Goal: Information Seeking & Learning: Learn about a topic

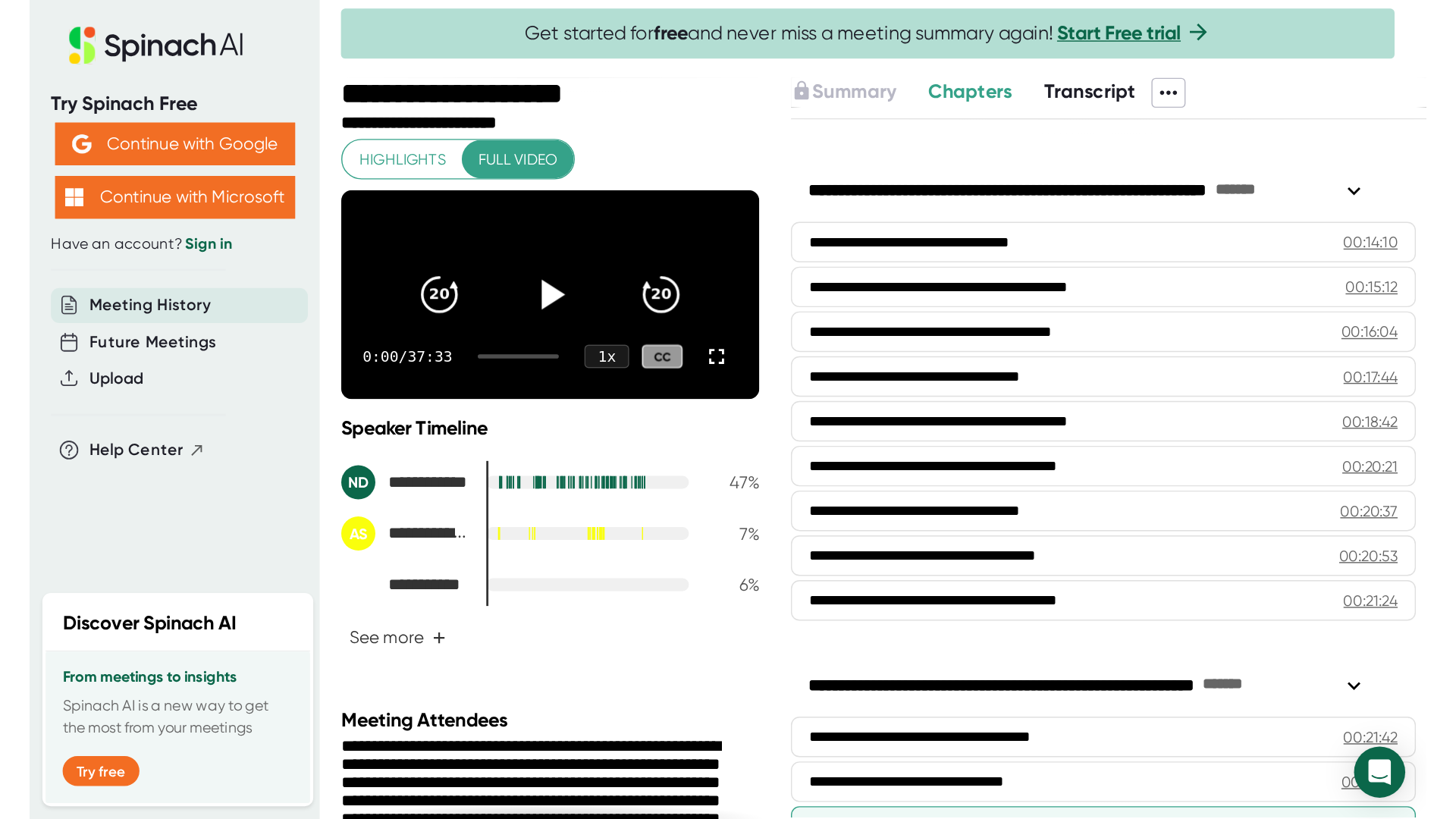
scroll to position [699, 0]
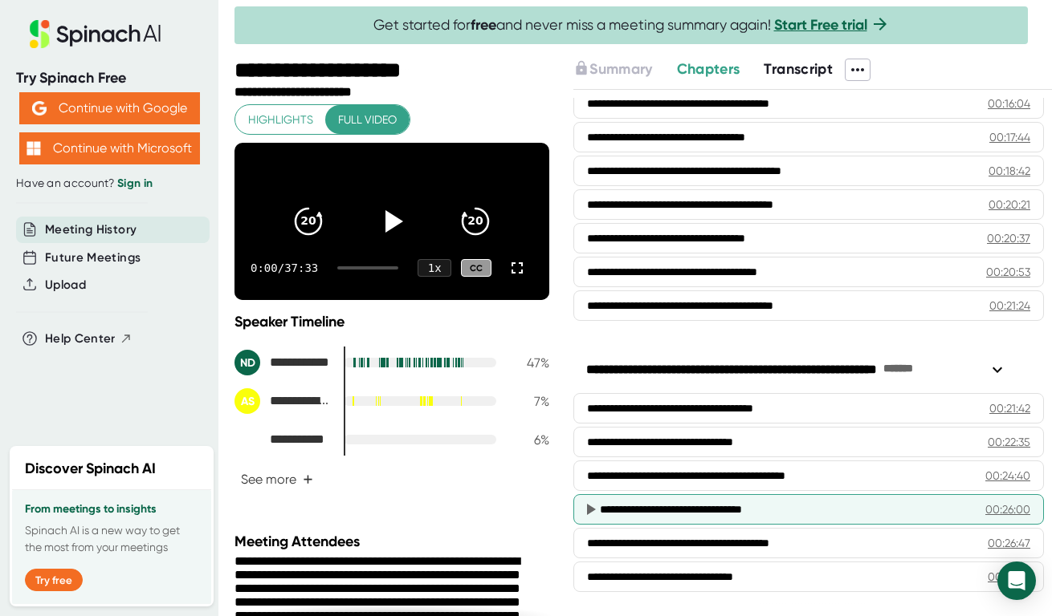
click at [689, 512] on div "**********" at bounding box center [774, 510] width 348 height 16
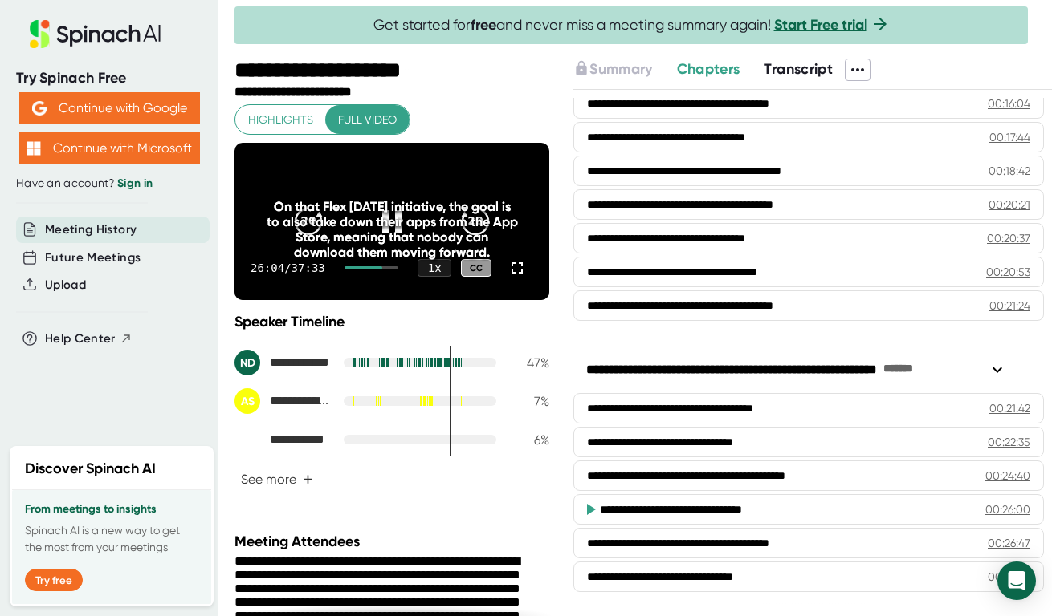
click at [388, 232] on div "On that Flex [DATE] initiative, the goal is to also take down their apps from t…" at bounding box center [392, 229] width 252 height 61
click at [378, 290] on div "26:05 / 37:33 1 x CC" at bounding box center [391, 268] width 315 height 64
click at [381, 239] on div "On that Flex [DATE] initiative, the goal is to also take down their apps from t…" at bounding box center [392, 229] width 252 height 61
click at [381, 226] on div "On that Flex [DATE] initiative, the goal is to also take down their apps from t…" at bounding box center [392, 229] width 252 height 61
click at [507, 278] on icon at bounding box center [516, 267] width 19 height 19
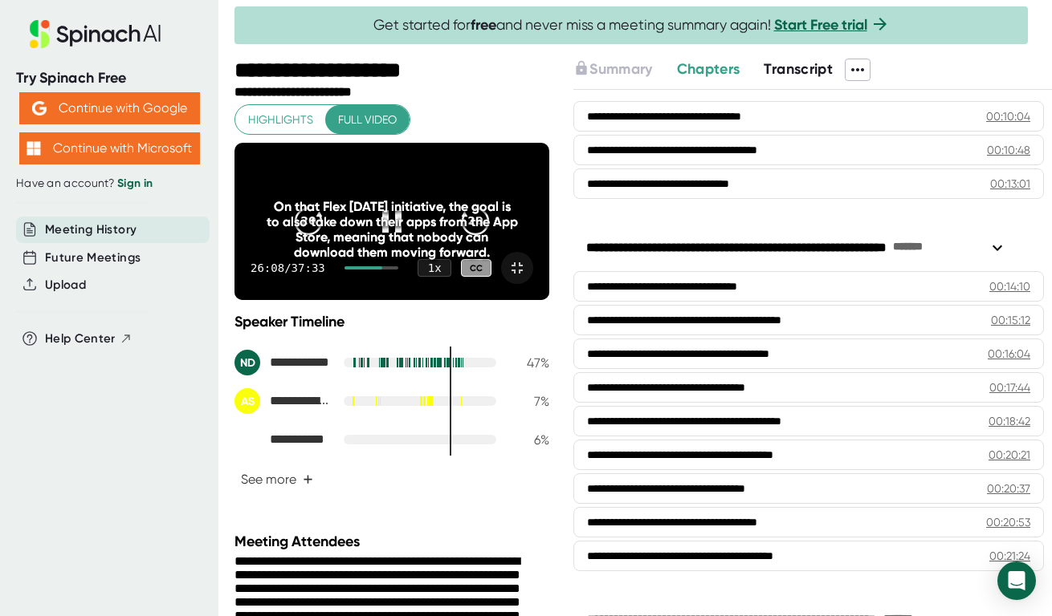
scroll to position [490, 0]
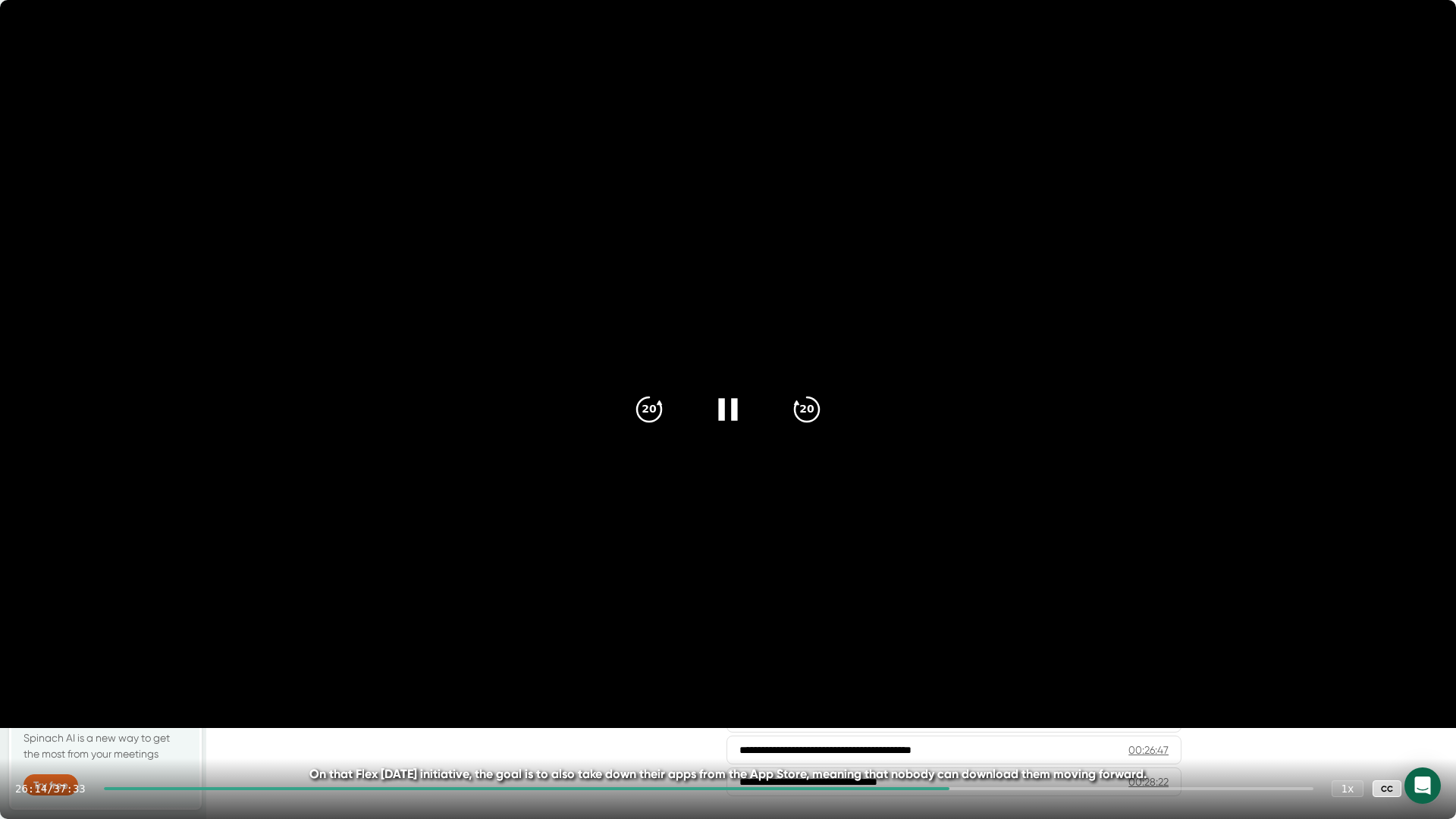
click at [728, 400] on icon at bounding box center [728, 409] width 38 height 38
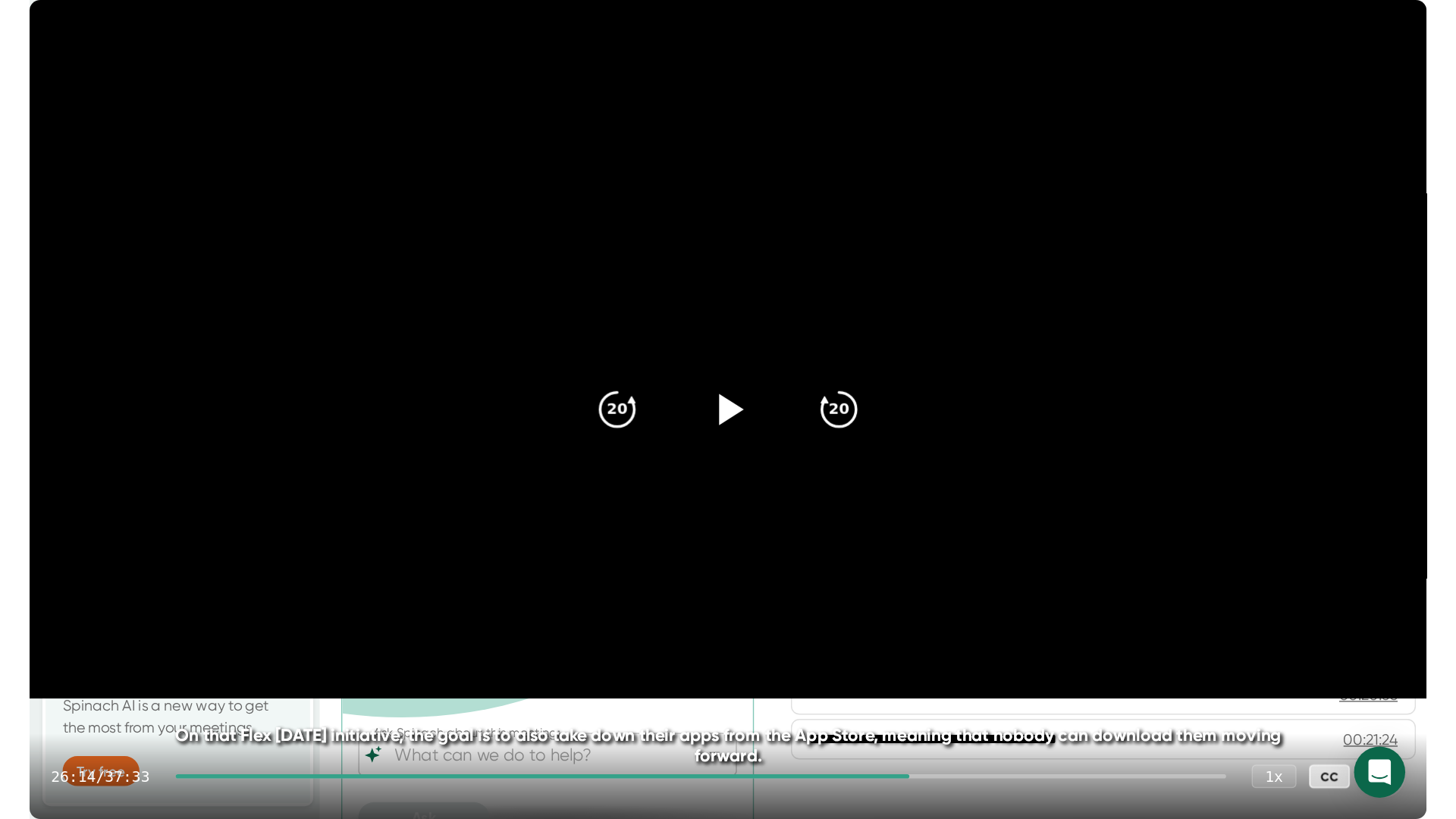
scroll to position [699, 0]
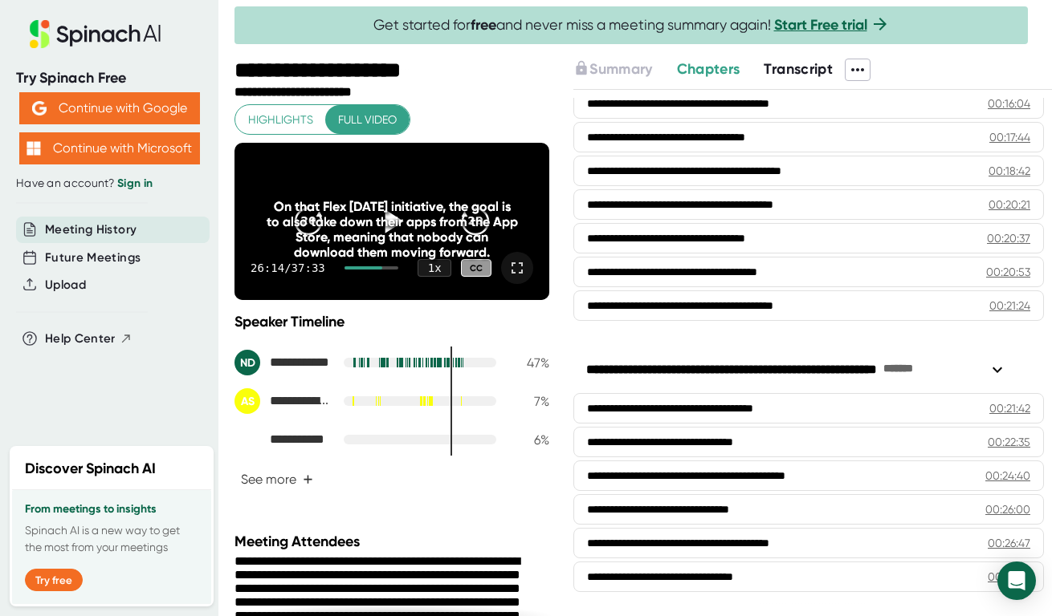
click at [384, 230] on div "On that Flex [DATE] initiative, the goal is to also take down their apps from t…" at bounding box center [392, 229] width 252 height 61
click at [507, 278] on icon at bounding box center [516, 267] width 19 height 19
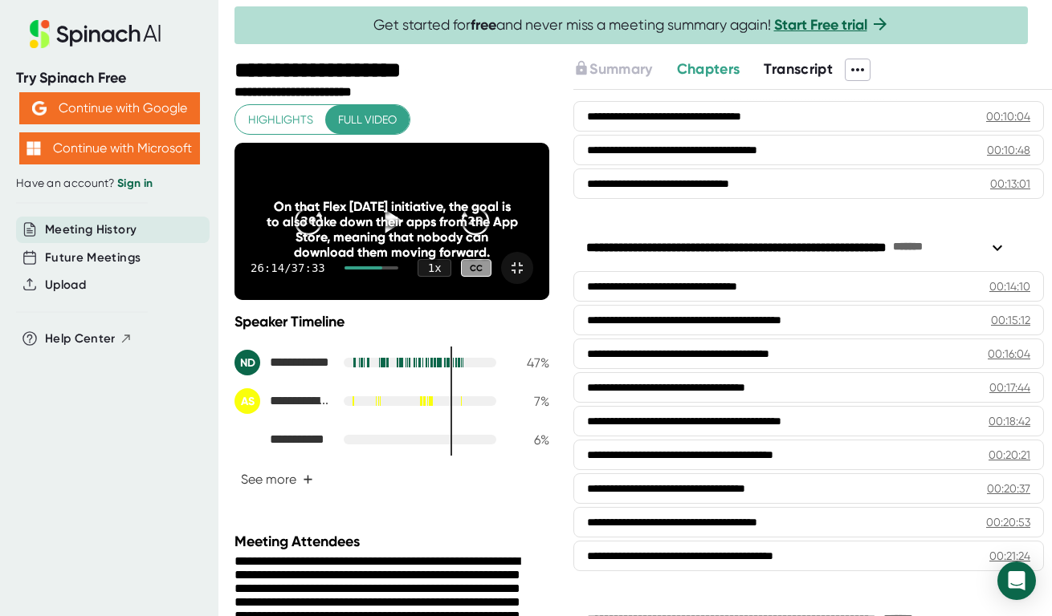
scroll to position [490, 0]
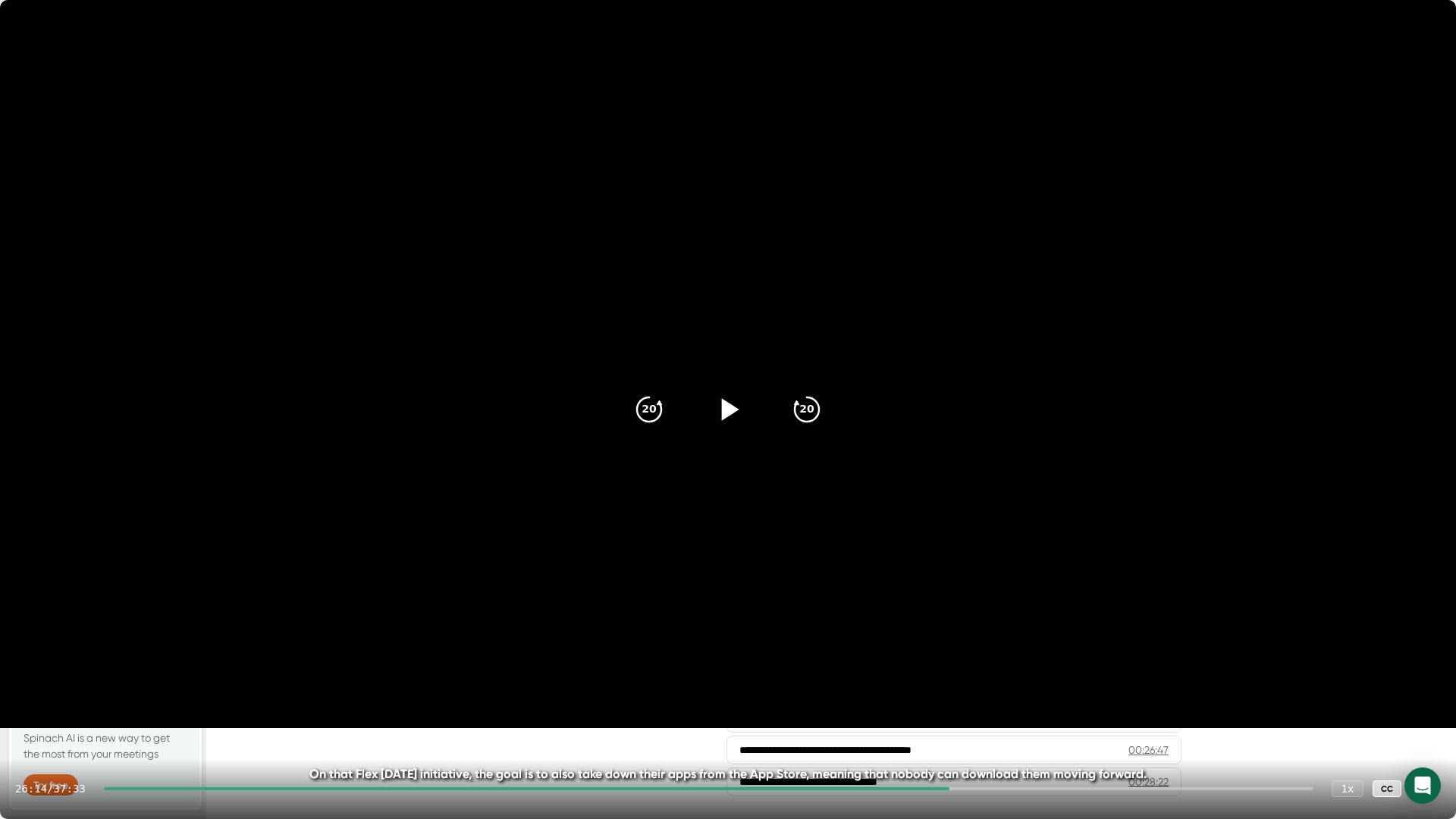
click at [724, 409] on icon at bounding box center [730, 408] width 17 height 22
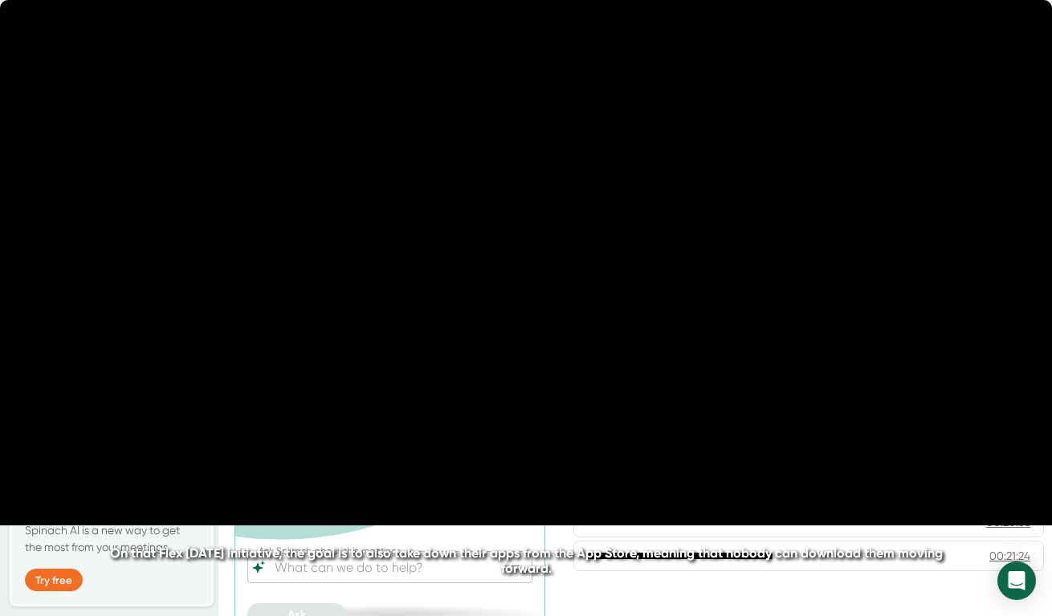
scroll to position [740, 0]
